Goal: Share content: Share content

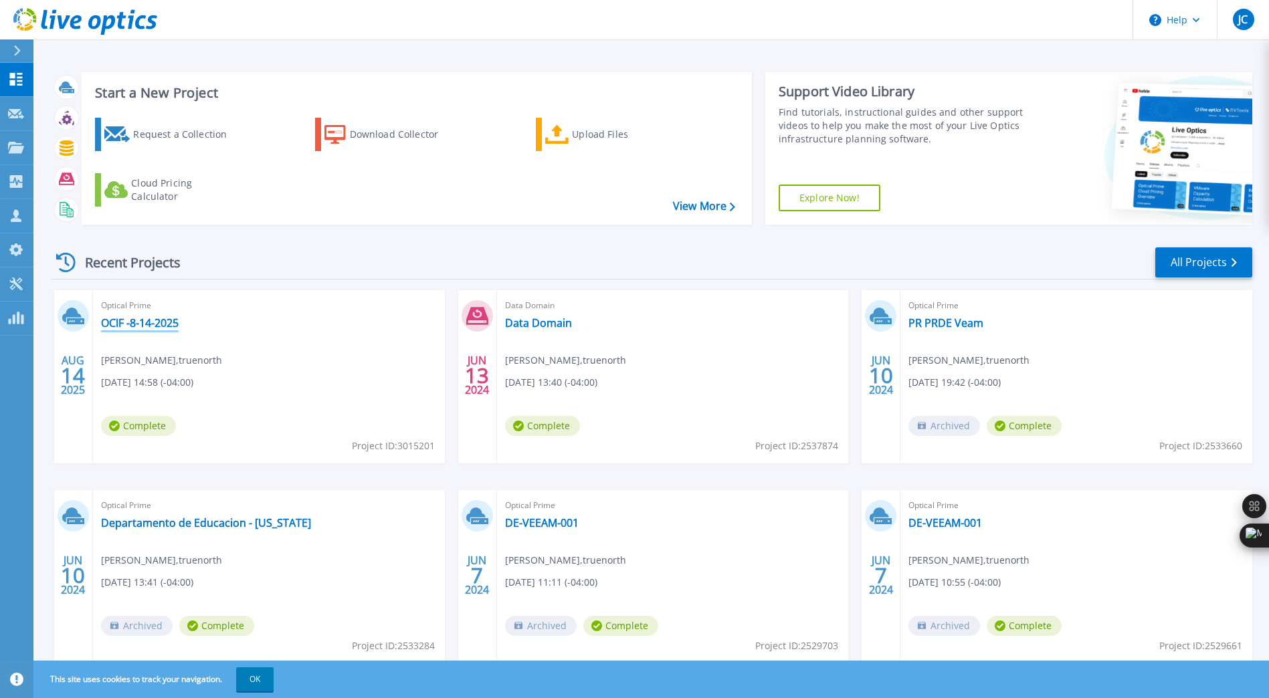
click at [122, 321] on link "OCIF -8-14-2025" at bounding box center [140, 322] width 78 height 13
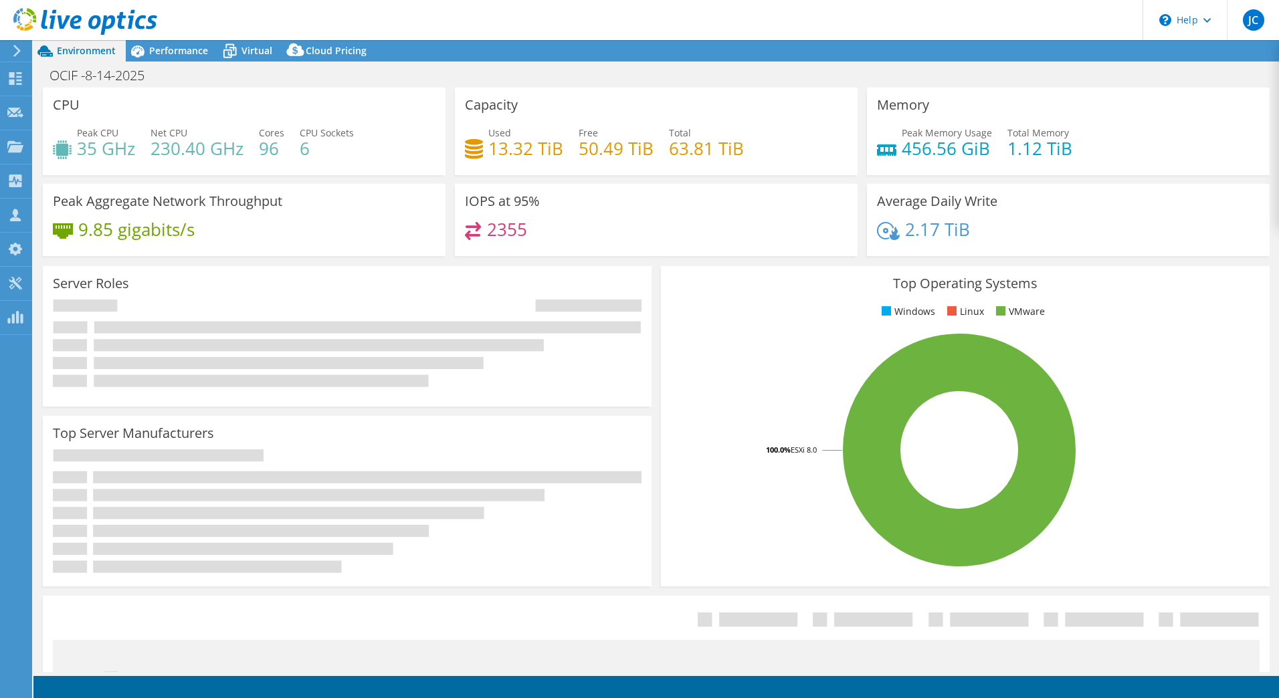
select select "USD"
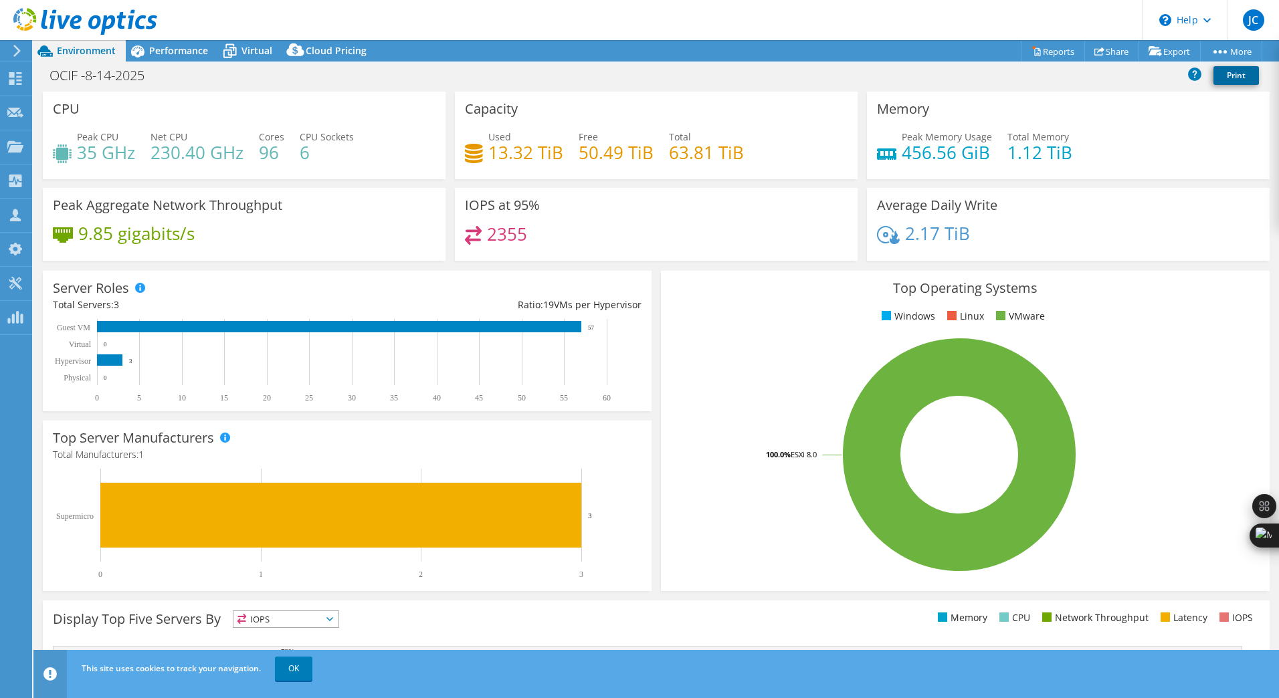
click at [1241, 76] on link "Print" at bounding box center [1235, 75] width 45 height 19
click at [1106, 49] on link "Share" at bounding box center [1111, 51] width 55 height 21
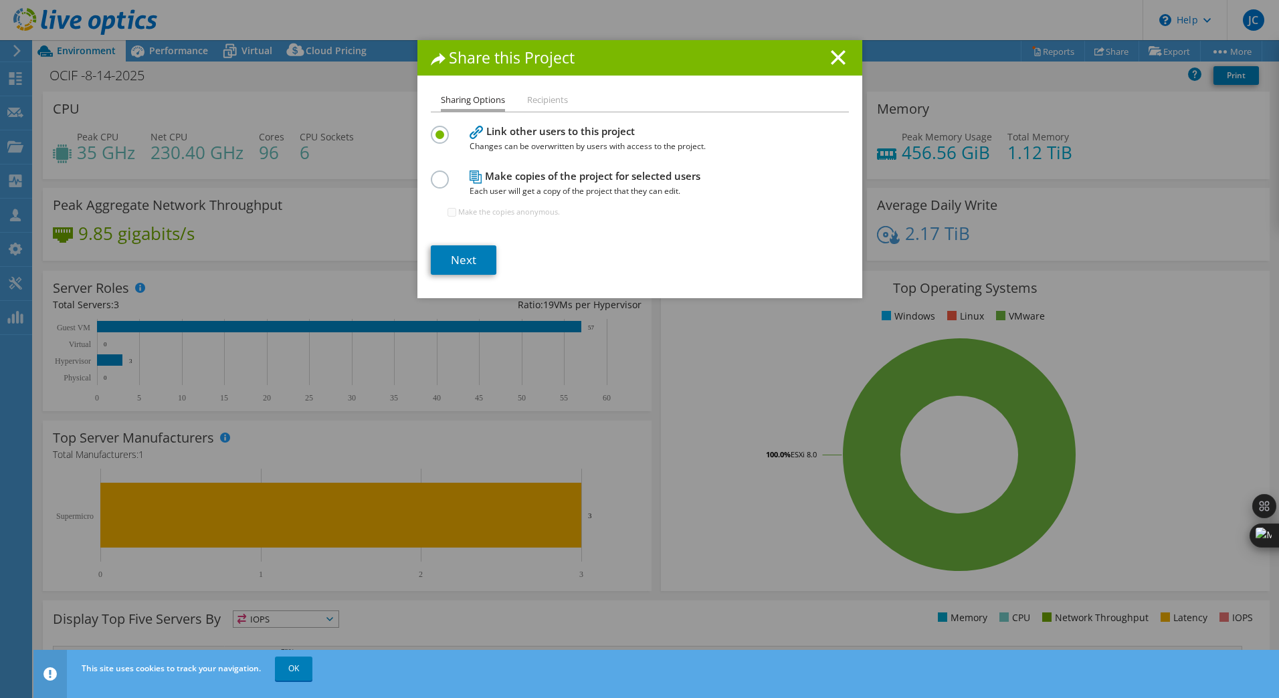
click at [431, 174] on label at bounding box center [442, 172] width 23 height 3
click at [0, 0] on input "radio" at bounding box center [0, 0] width 0 height 0
click at [460, 258] on link "Next" at bounding box center [464, 259] width 66 height 29
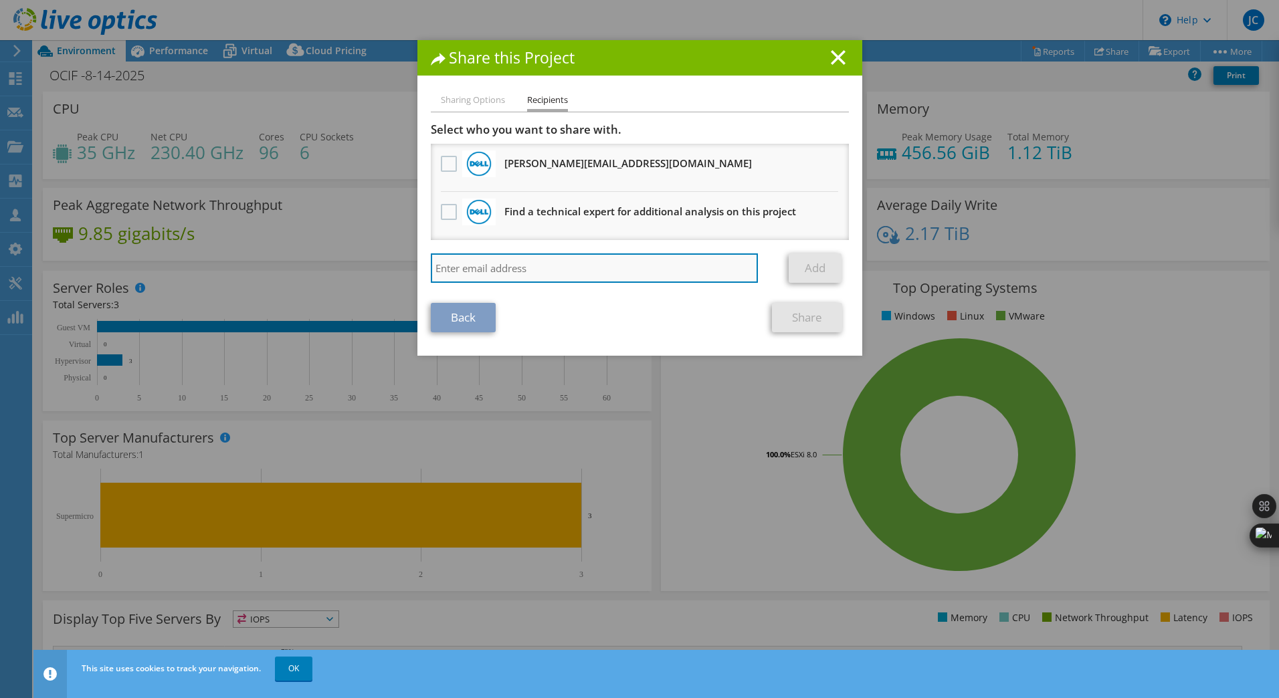
click at [497, 270] on input "search" at bounding box center [595, 268] width 328 height 29
type input "[EMAIL_ADDRESS][DOMAIN_NAME]"
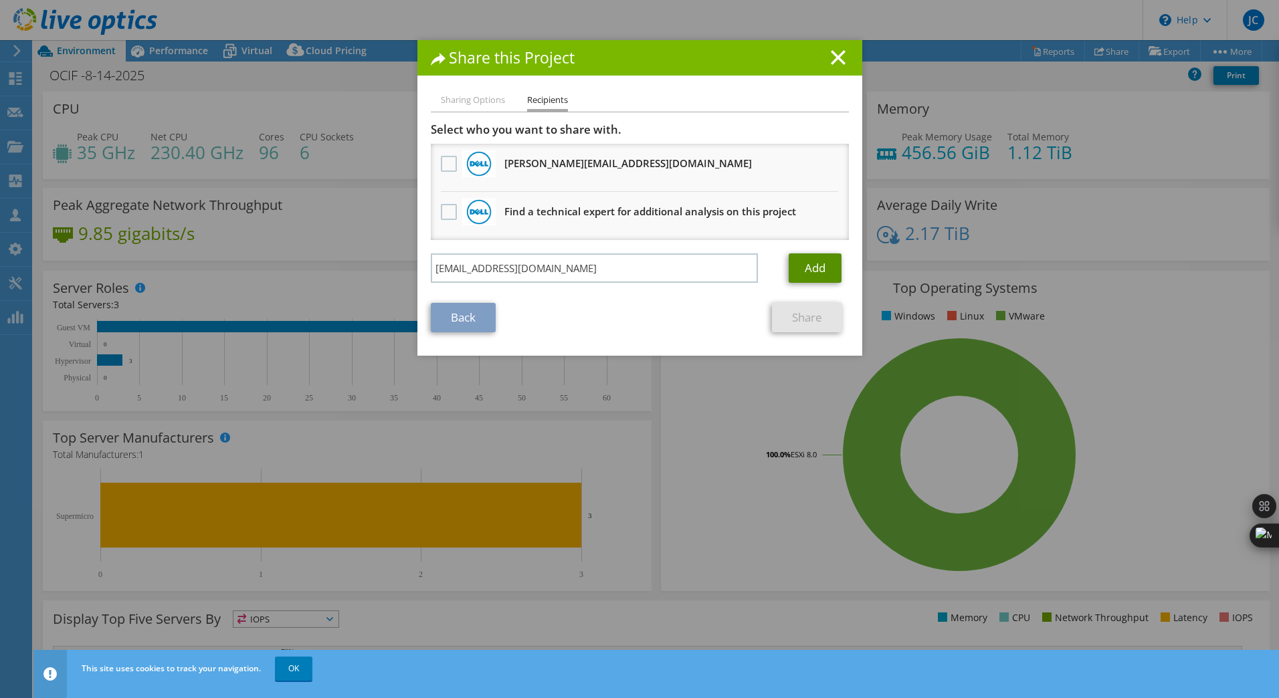
click at [810, 266] on link "Add" at bounding box center [815, 268] width 53 height 29
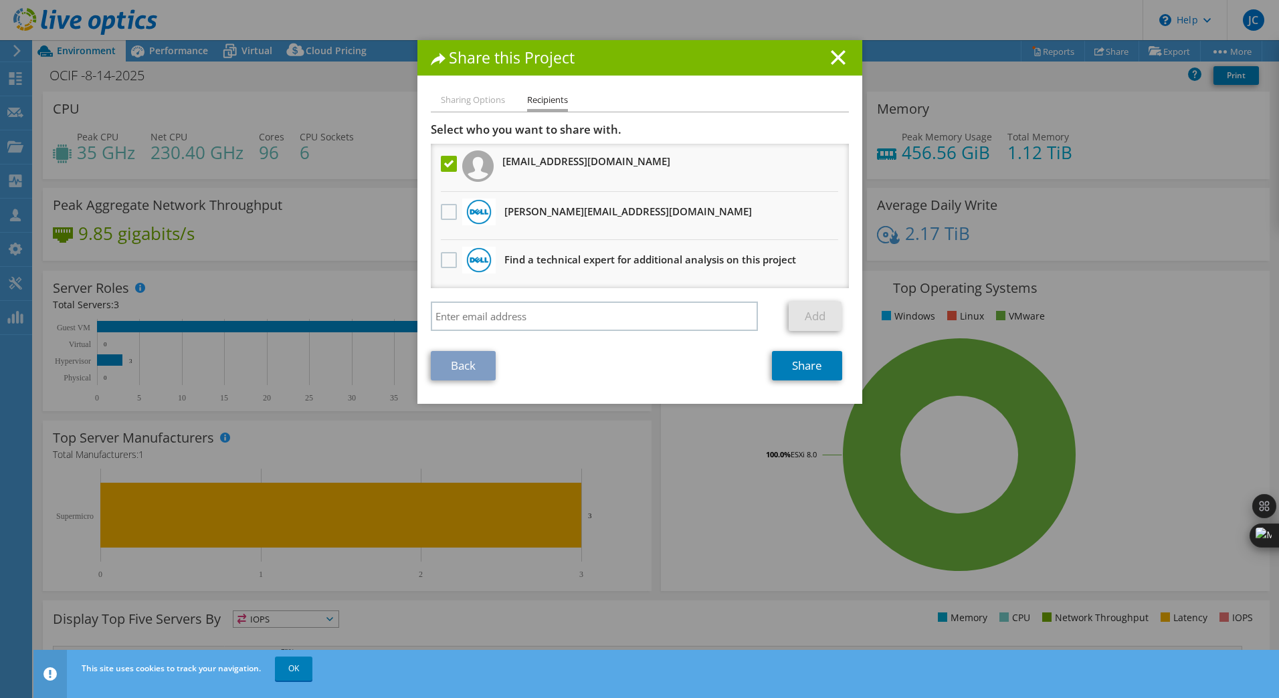
click at [586, 159] on h3 "[EMAIL_ADDRESS][DOMAIN_NAME]" at bounding box center [586, 161] width 168 height 21
click at [797, 365] on link "Share" at bounding box center [807, 365] width 70 height 29
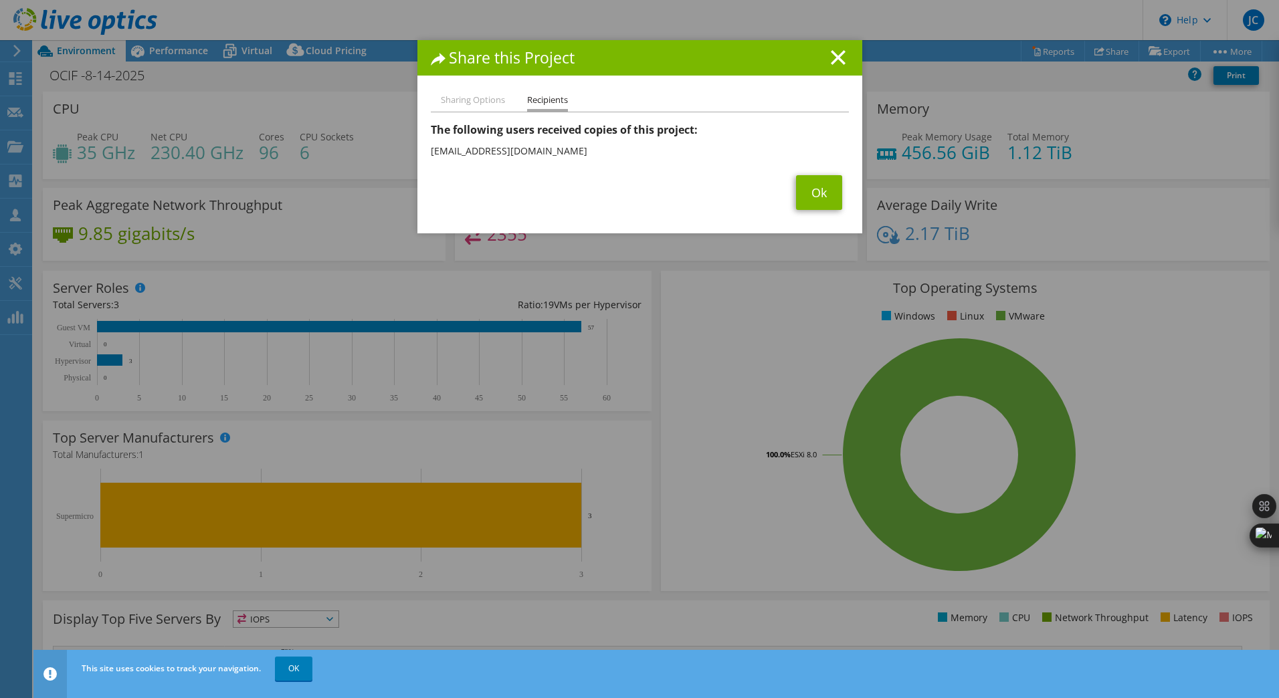
click at [838, 56] on icon at bounding box center [838, 57] width 15 height 15
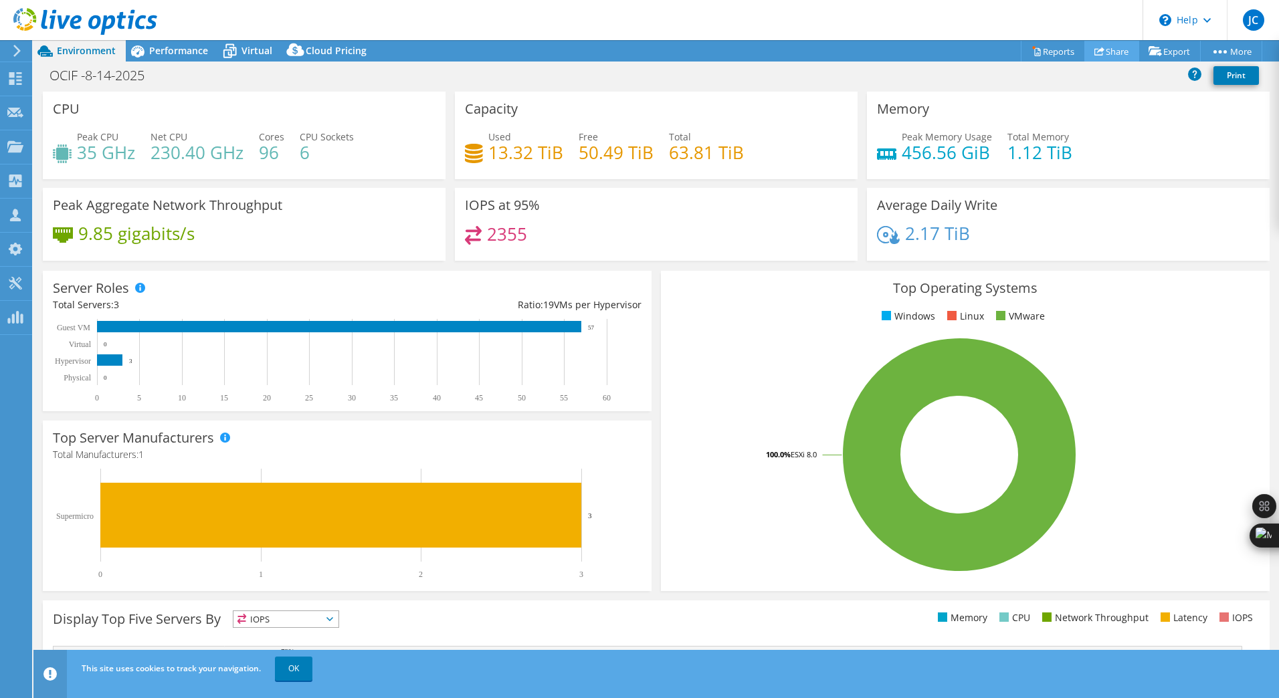
click at [1112, 49] on link "Share" at bounding box center [1111, 51] width 55 height 21
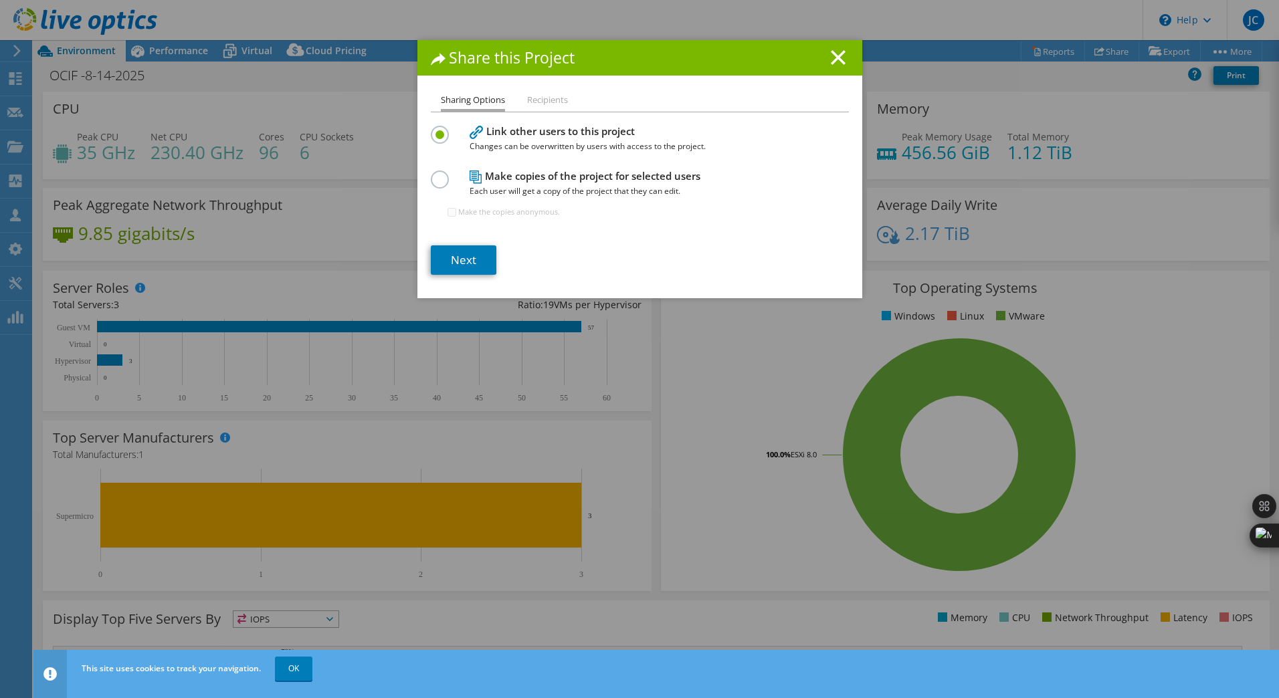
click at [435, 174] on label at bounding box center [442, 172] width 23 height 3
click at [0, 0] on input "radio" at bounding box center [0, 0] width 0 height 0
click at [447, 211] on input "Make the copies anonymous." at bounding box center [451, 212] width 9 height 9
checkbox input "false"
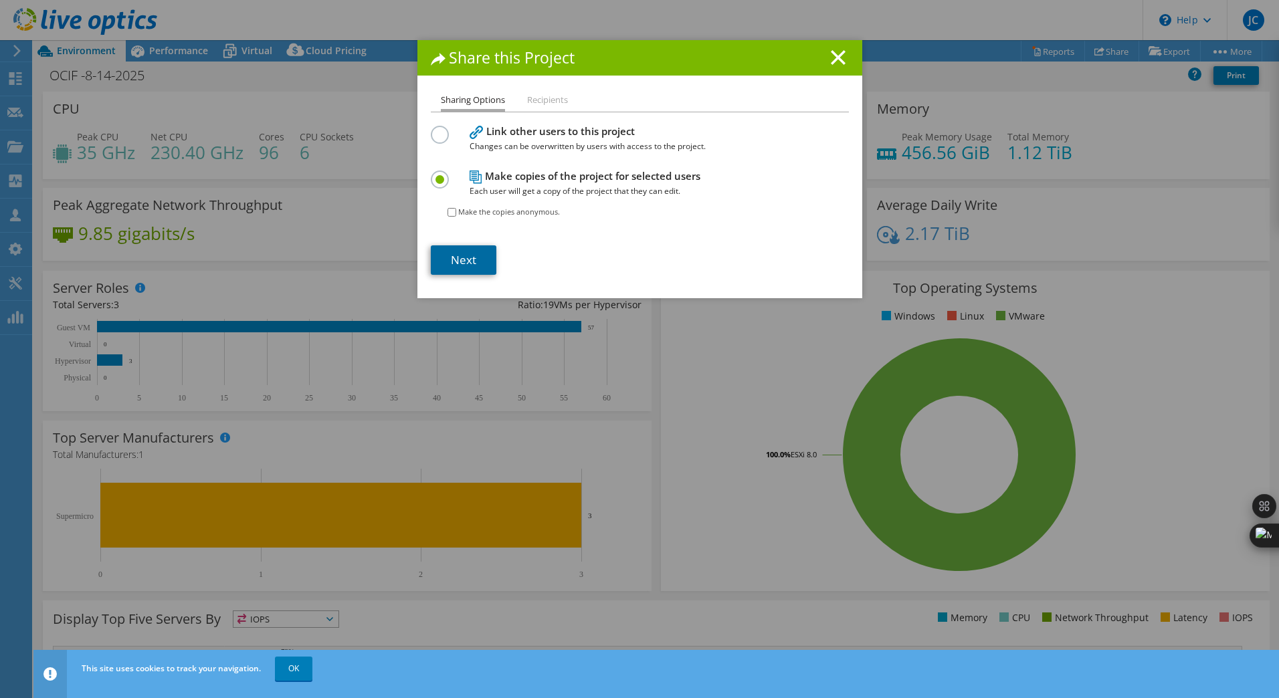
click at [454, 260] on link "Next" at bounding box center [464, 259] width 66 height 29
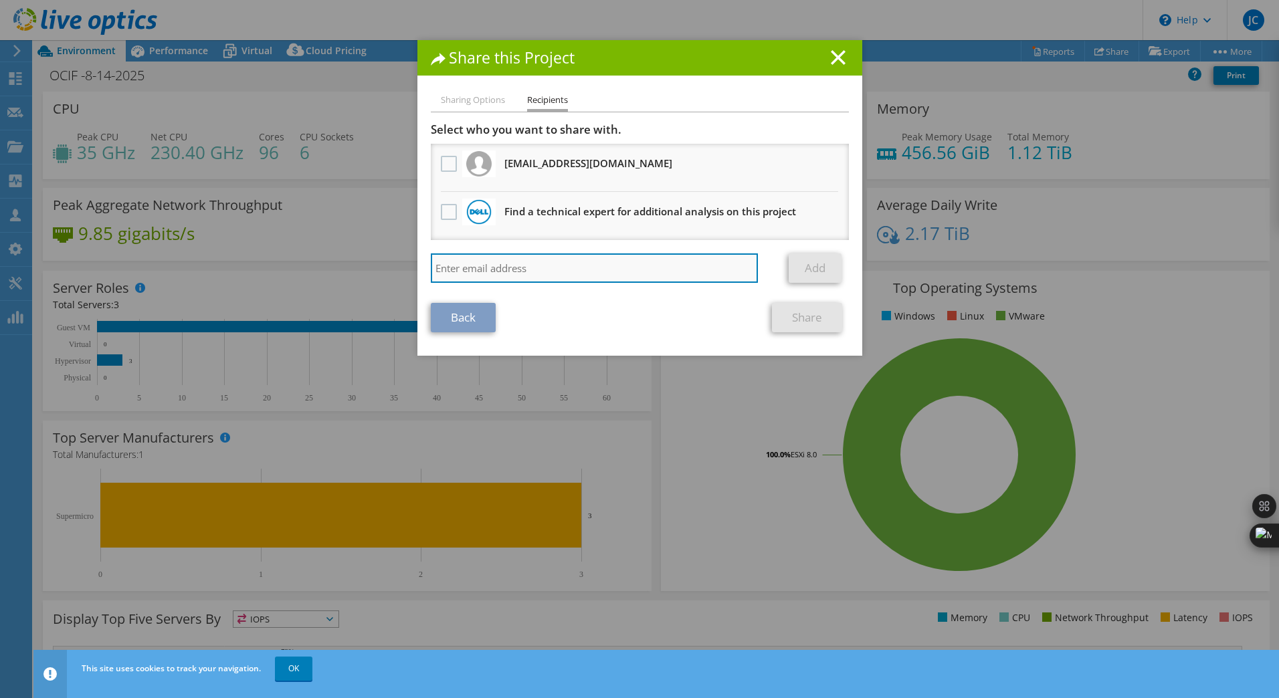
click at [464, 266] on input "search" at bounding box center [595, 268] width 328 height 29
click at [462, 271] on input "search" at bounding box center [595, 268] width 328 height 29
paste input "[EMAIL_ADDRESS][DOMAIN_NAME]"
type input "[EMAIL_ADDRESS][DOMAIN_NAME]"
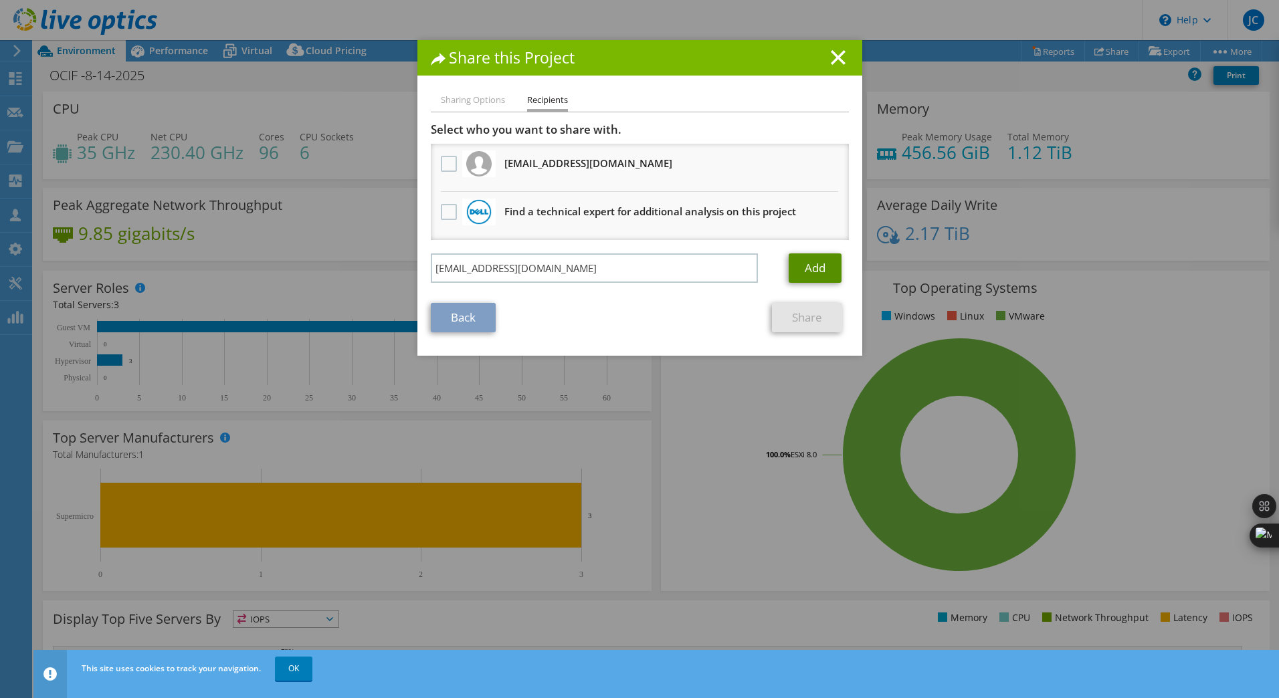
click at [805, 262] on link "Add" at bounding box center [815, 268] width 53 height 29
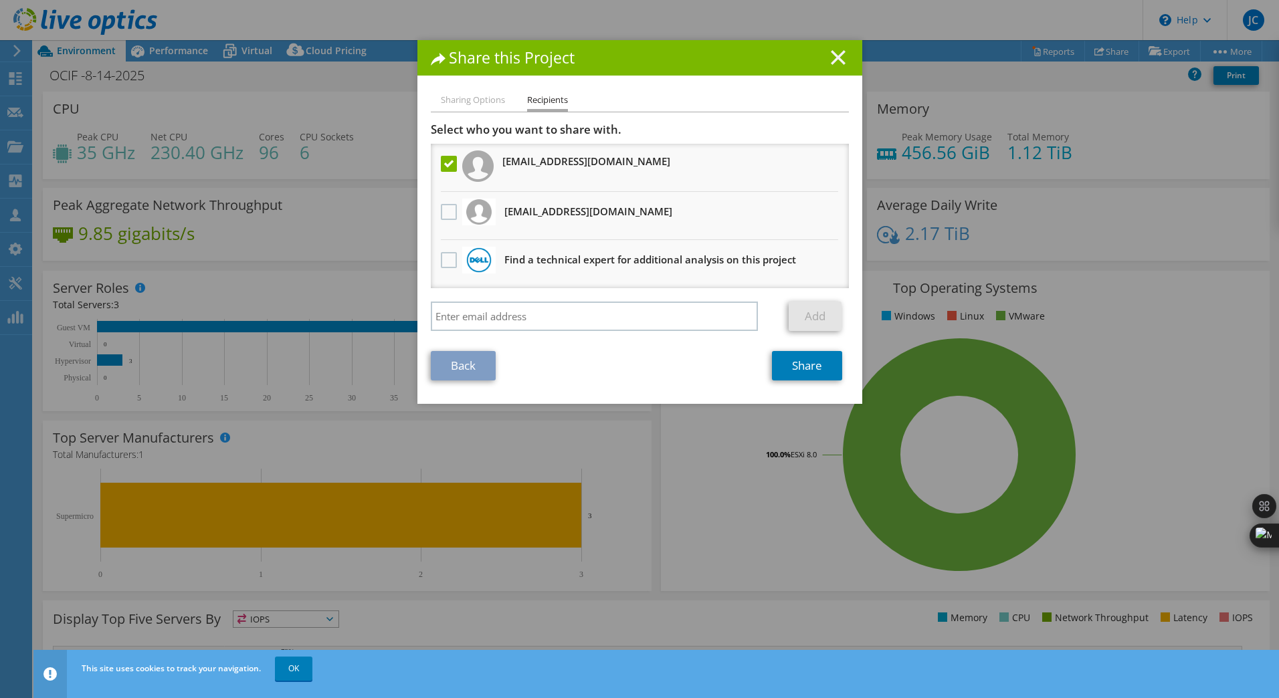
click at [832, 54] on icon at bounding box center [838, 57] width 15 height 15
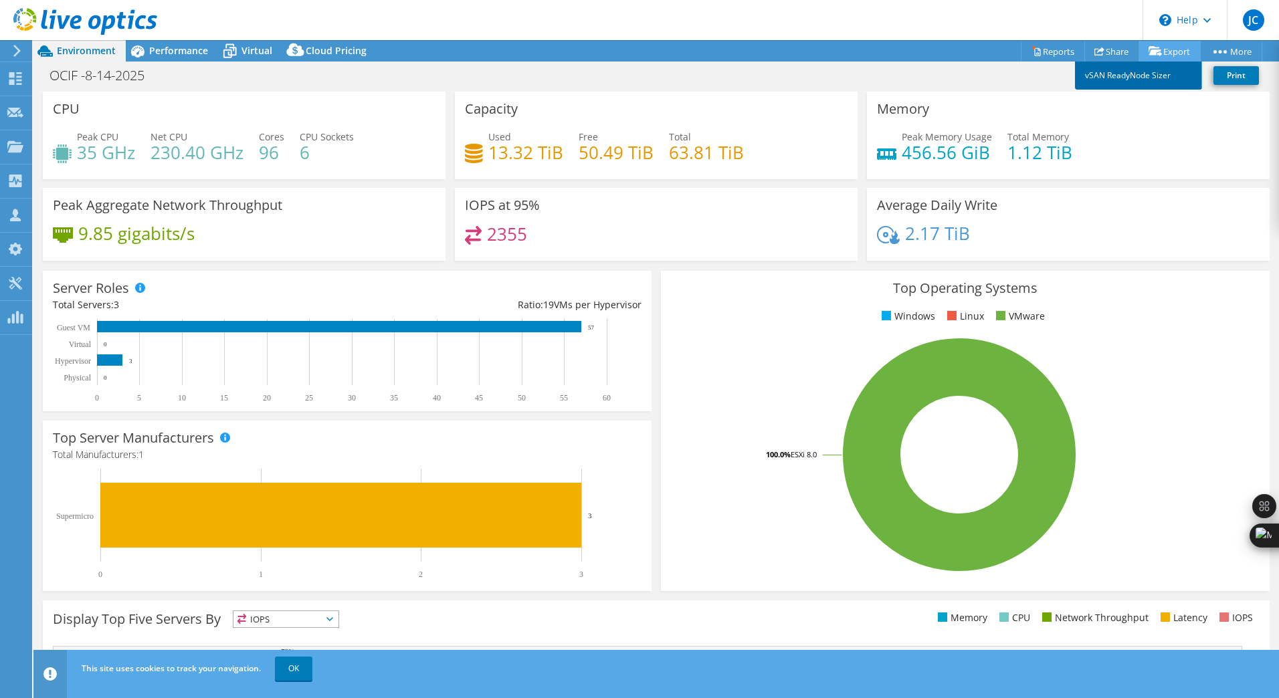
click at [1155, 78] on link "vSAN ReadyNode Sizer" at bounding box center [1138, 76] width 127 height 28
click at [1038, 50] on link "Reports" at bounding box center [1053, 51] width 64 height 21
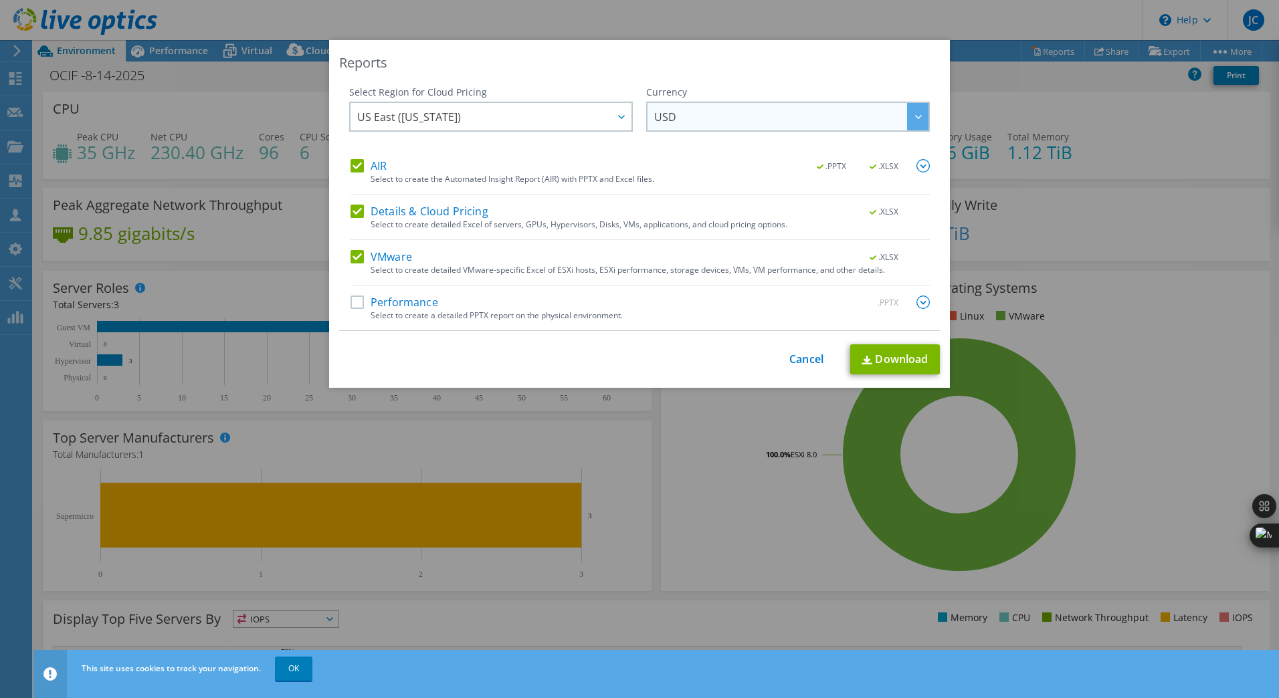
click at [676, 116] on span "USD" at bounding box center [791, 116] width 274 height 27
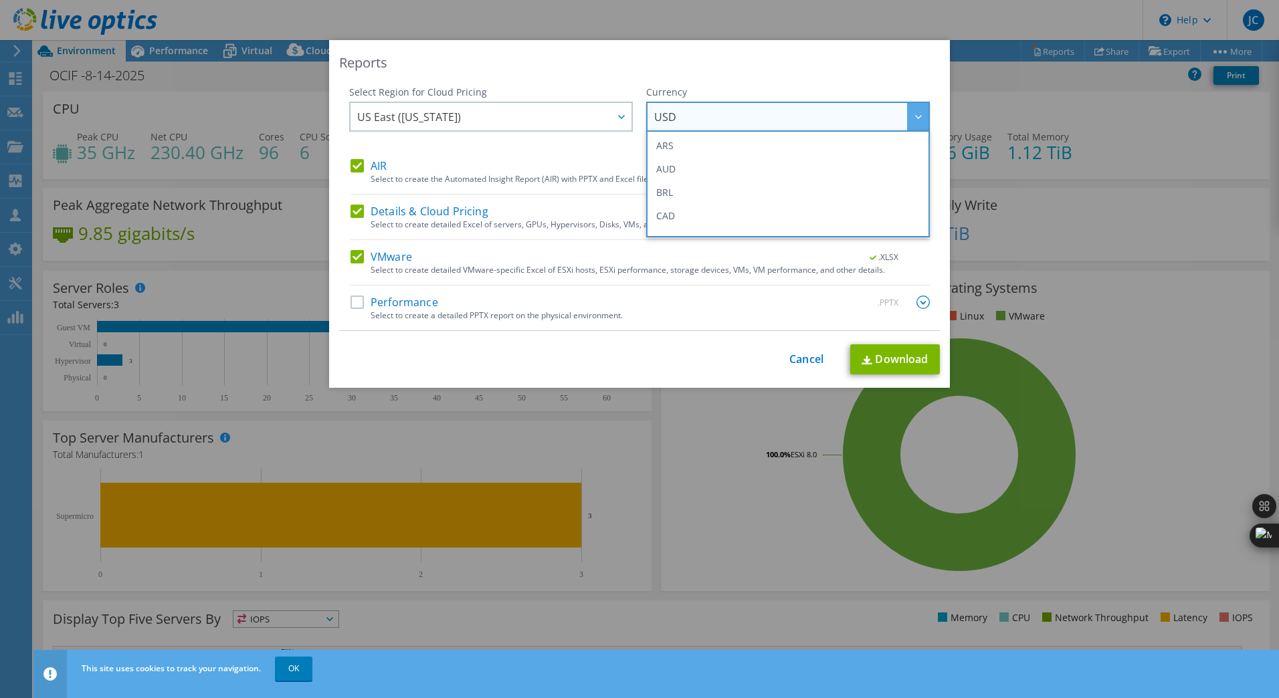
click at [676, 116] on span "USD" at bounding box center [791, 116] width 274 height 27
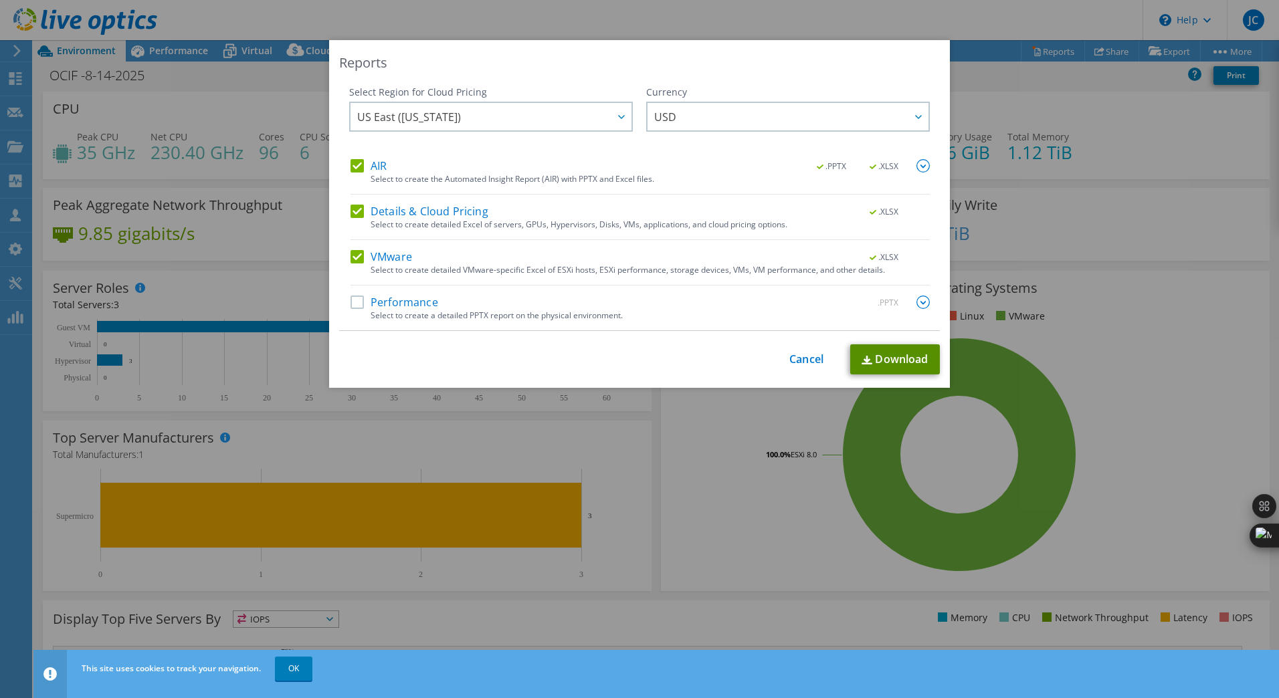
click at [898, 360] on link "Download" at bounding box center [895, 359] width 90 height 30
drag, startPoint x: 807, startPoint y: 359, endPoint x: 788, endPoint y: 359, distance: 18.7
click at [807, 359] on link "Cancel" at bounding box center [806, 359] width 34 height 13
